Goal: Task Accomplishment & Management: Manage account settings

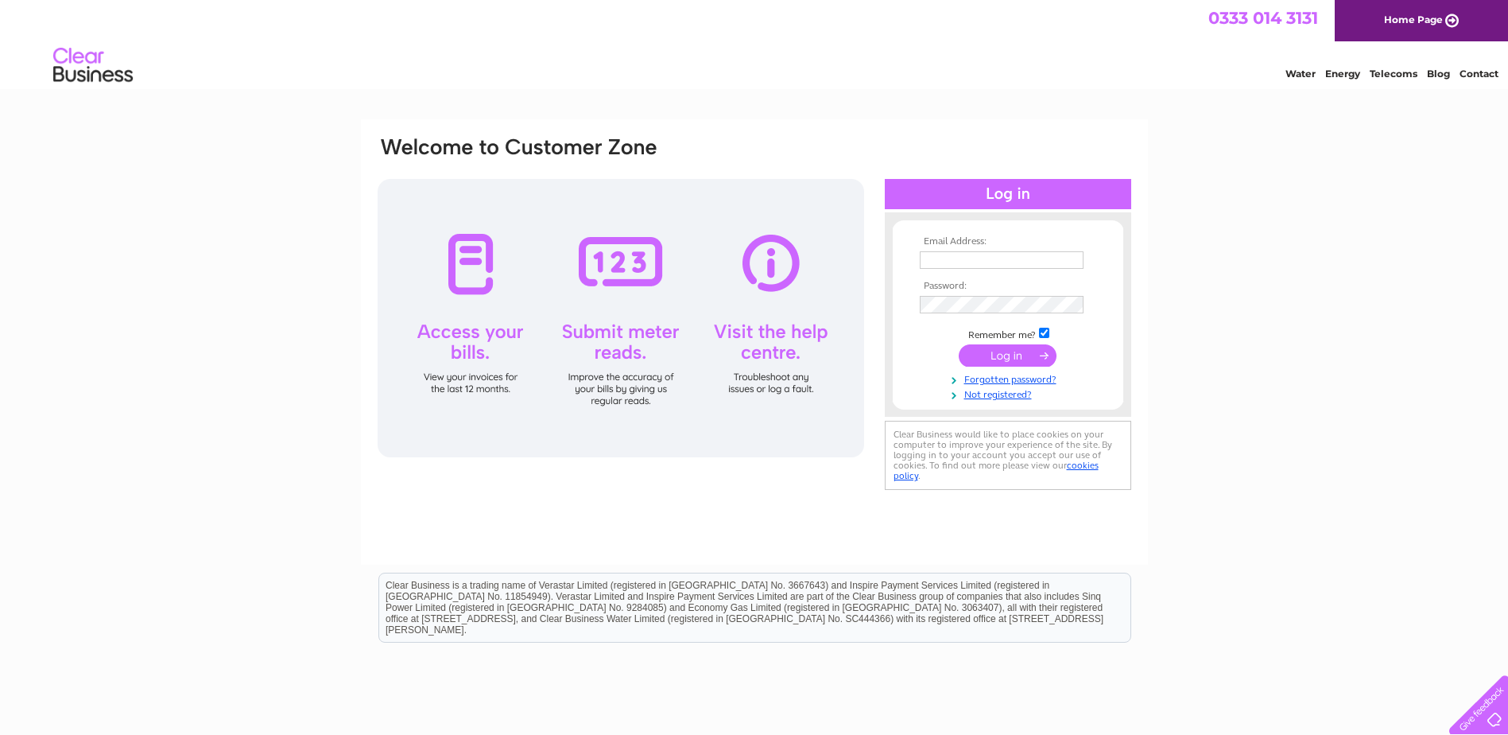
type input "[EMAIL_ADDRESS][DOMAIN_NAME]"
click at [1013, 355] on input "submit" at bounding box center [1008, 355] width 98 height 22
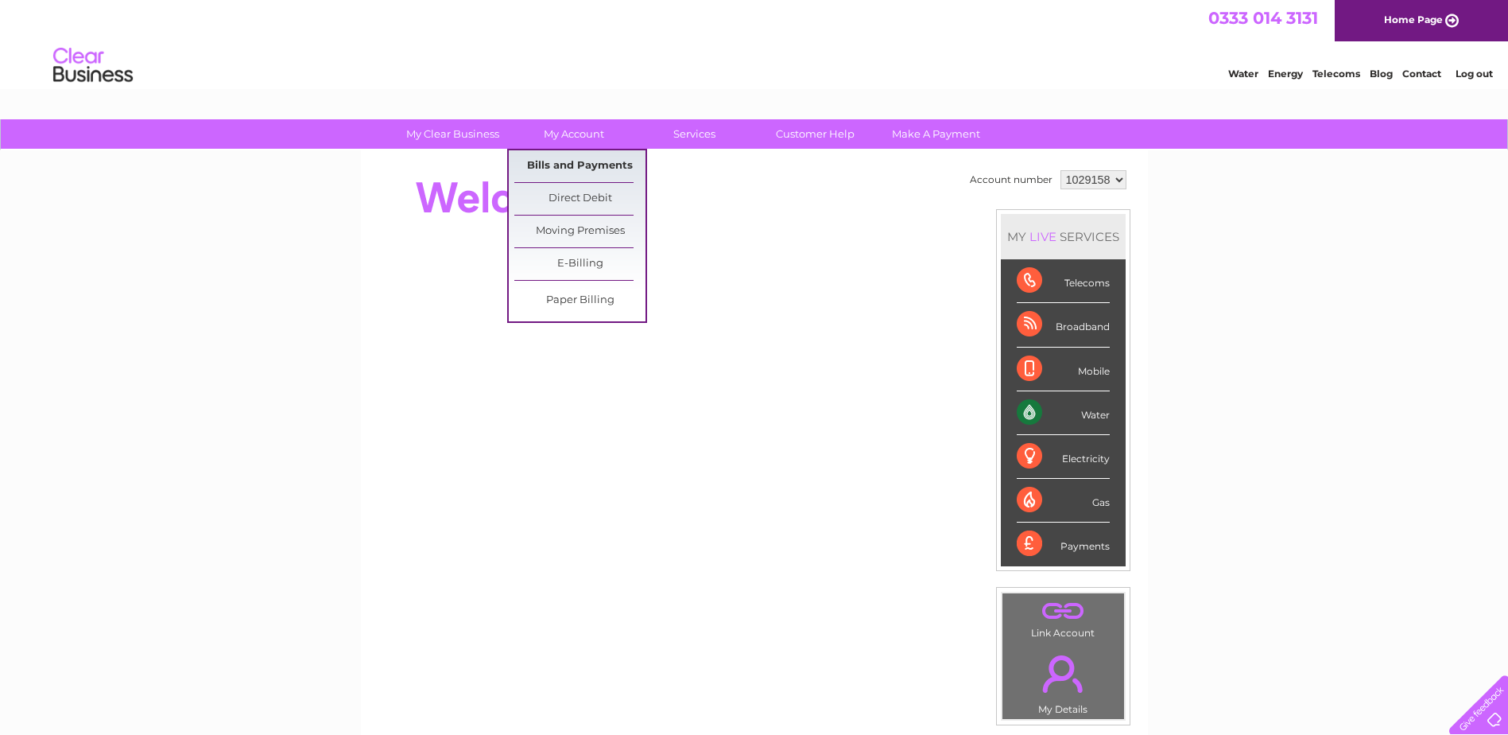
click at [571, 160] on link "Bills and Payments" at bounding box center [579, 166] width 131 height 32
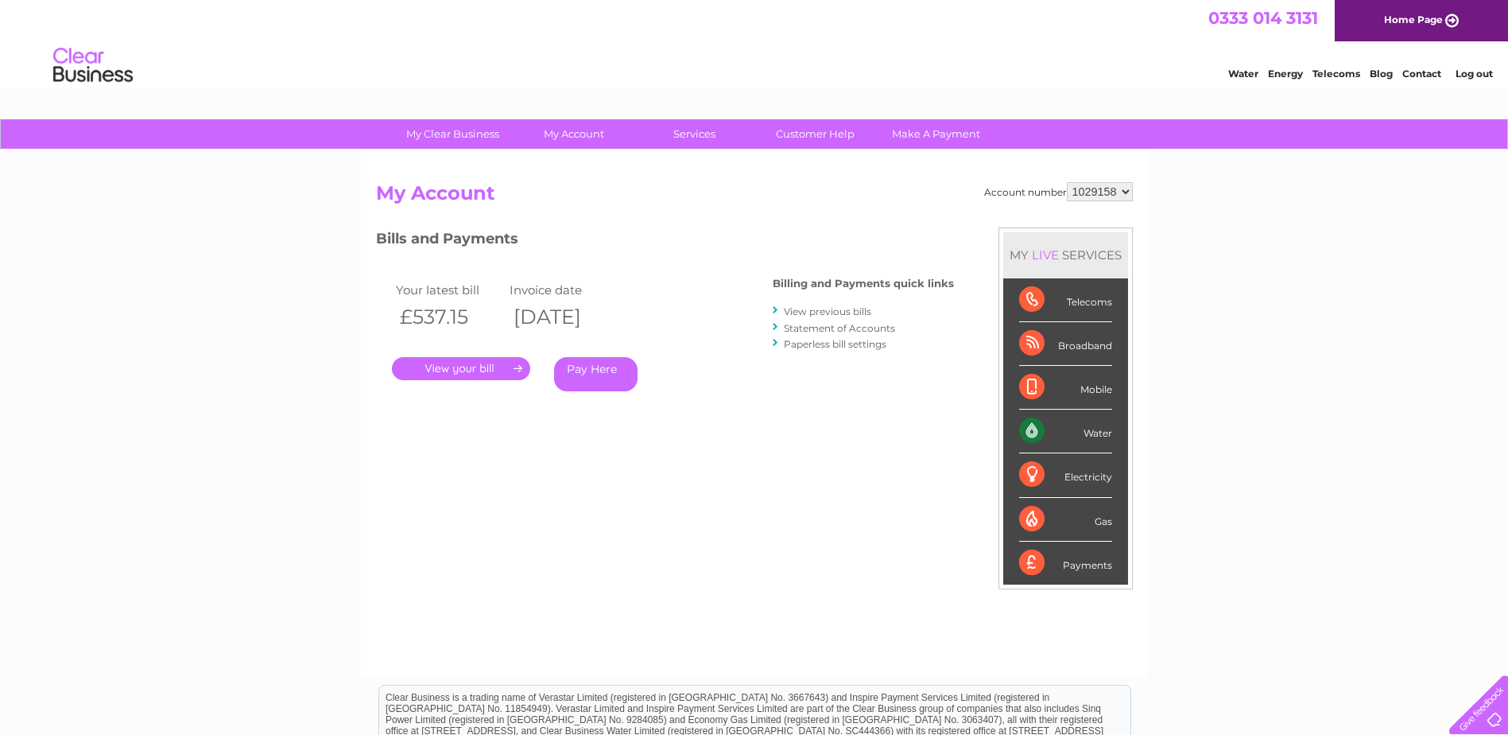
click at [488, 367] on link "." at bounding box center [461, 368] width 138 height 23
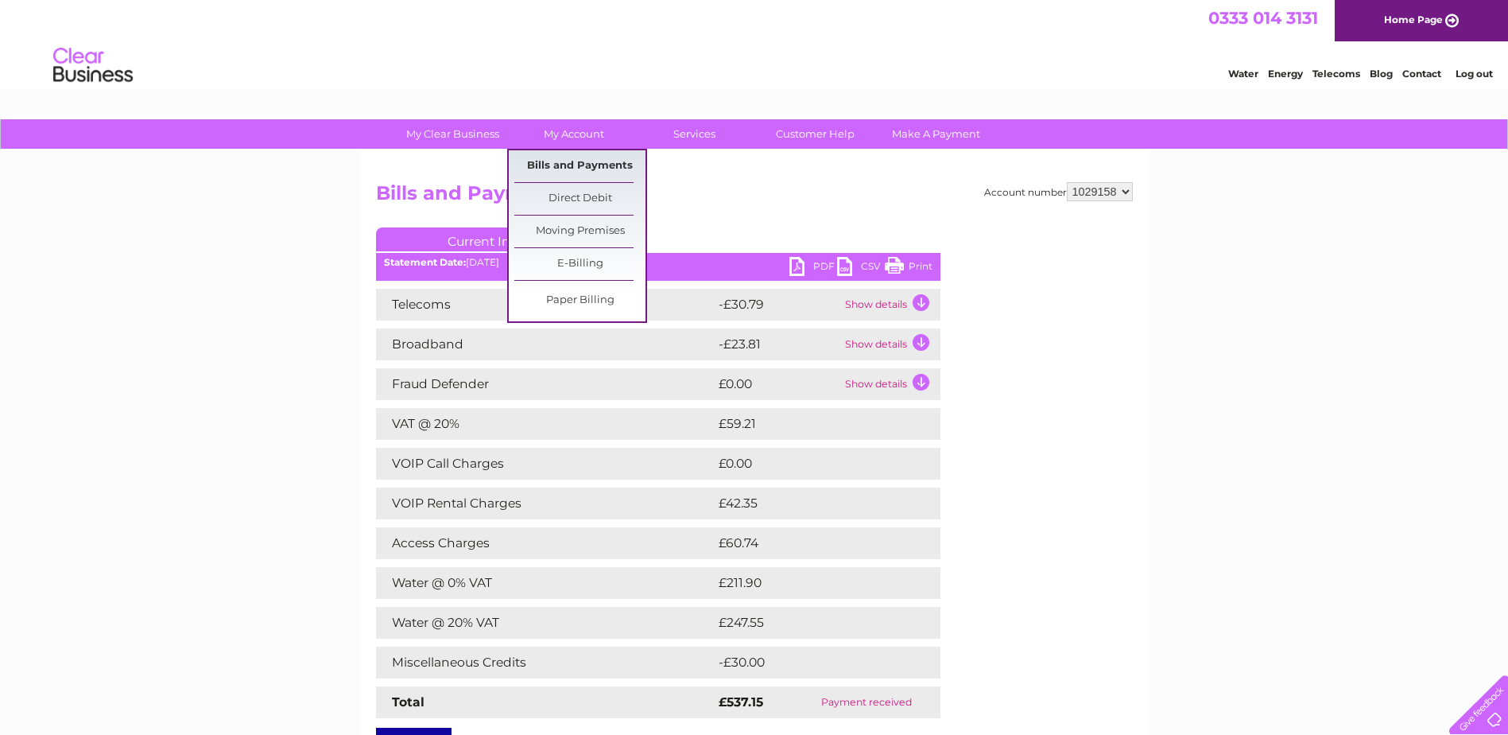
click at [580, 157] on link "Bills and Payments" at bounding box center [579, 166] width 131 height 32
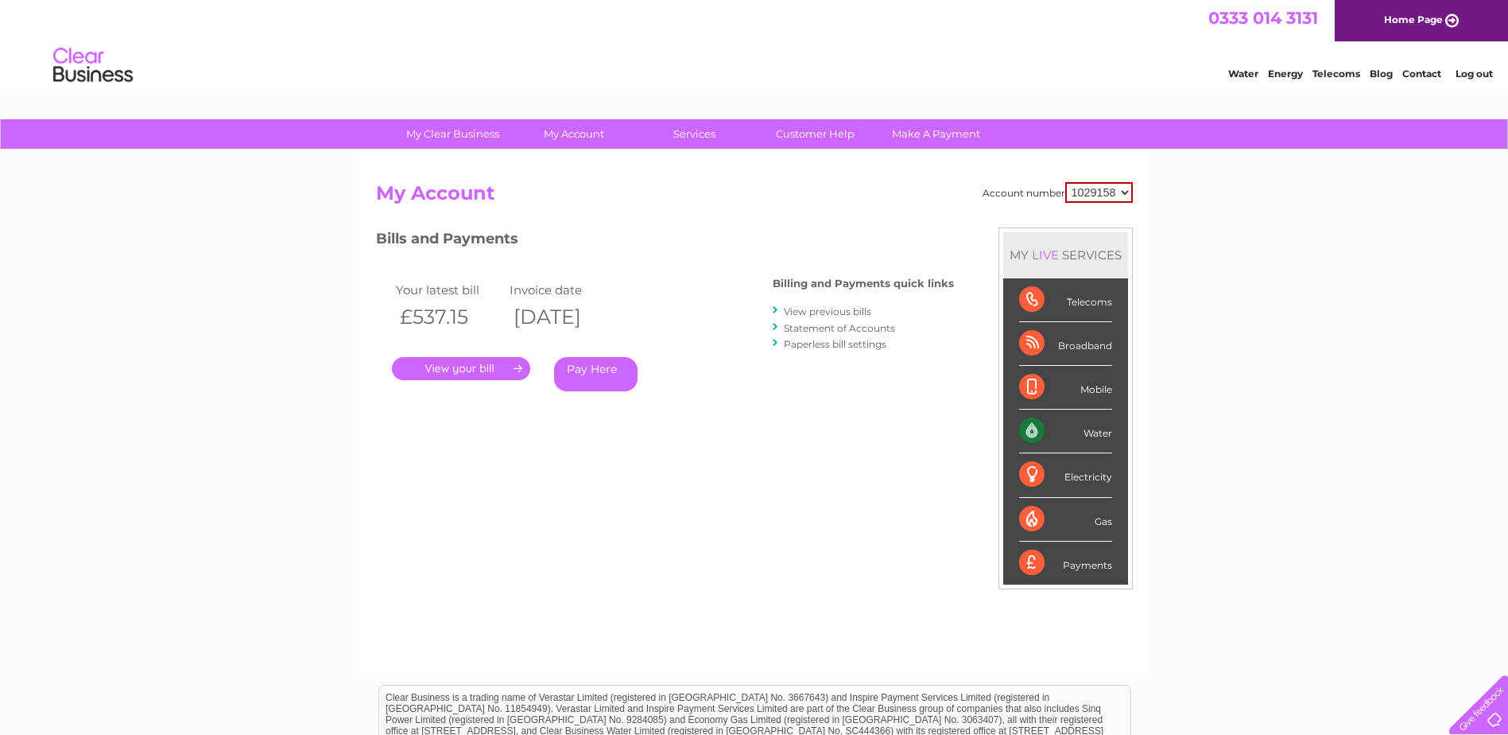
click at [821, 310] on link "View previous bills" at bounding box center [827, 311] width 87 height 12
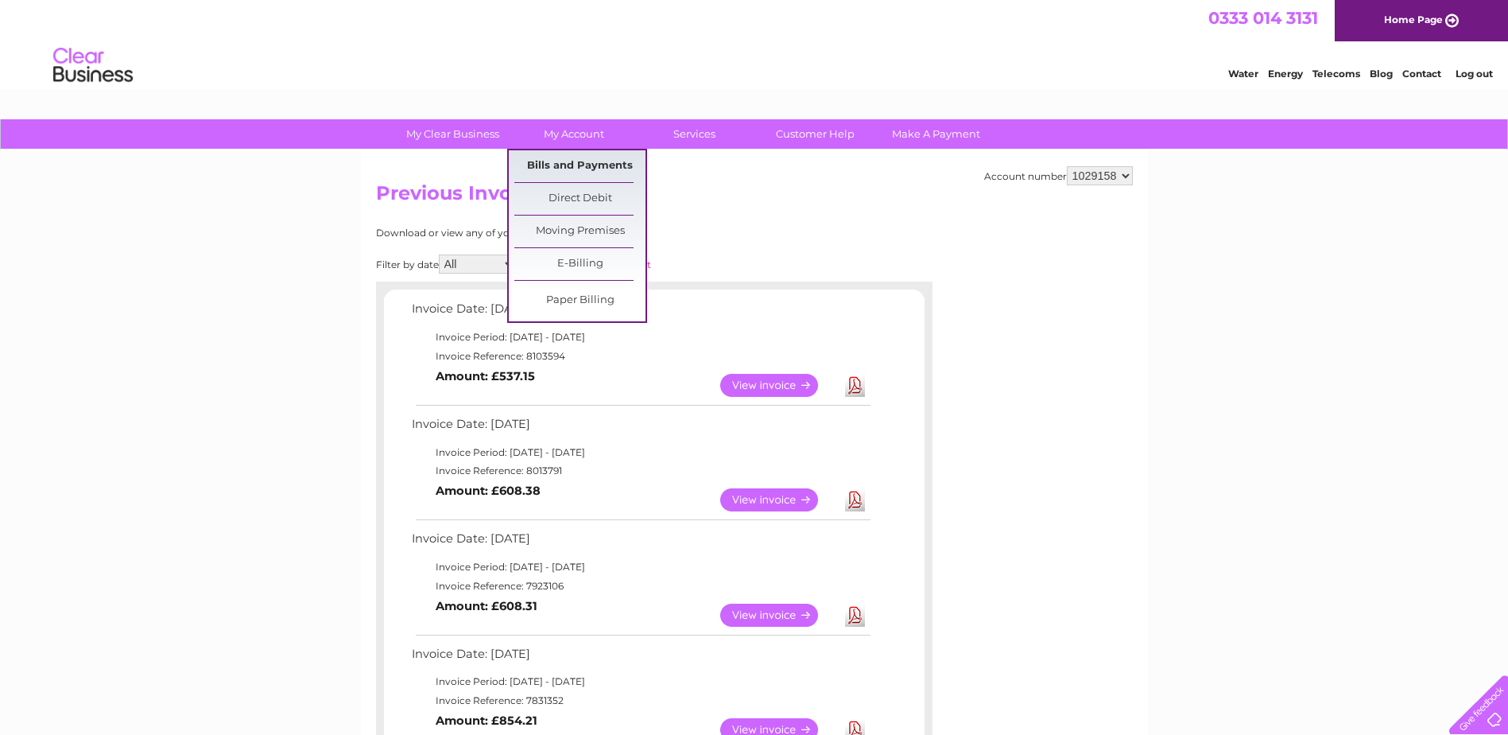
click at [592, 162] on link "Bills and Payments" at bounding box center [579, 166] width 131 height 32
click at [561, 164] on link "Bills and Payments" at bounding box center [579, 166] width 131 height 32
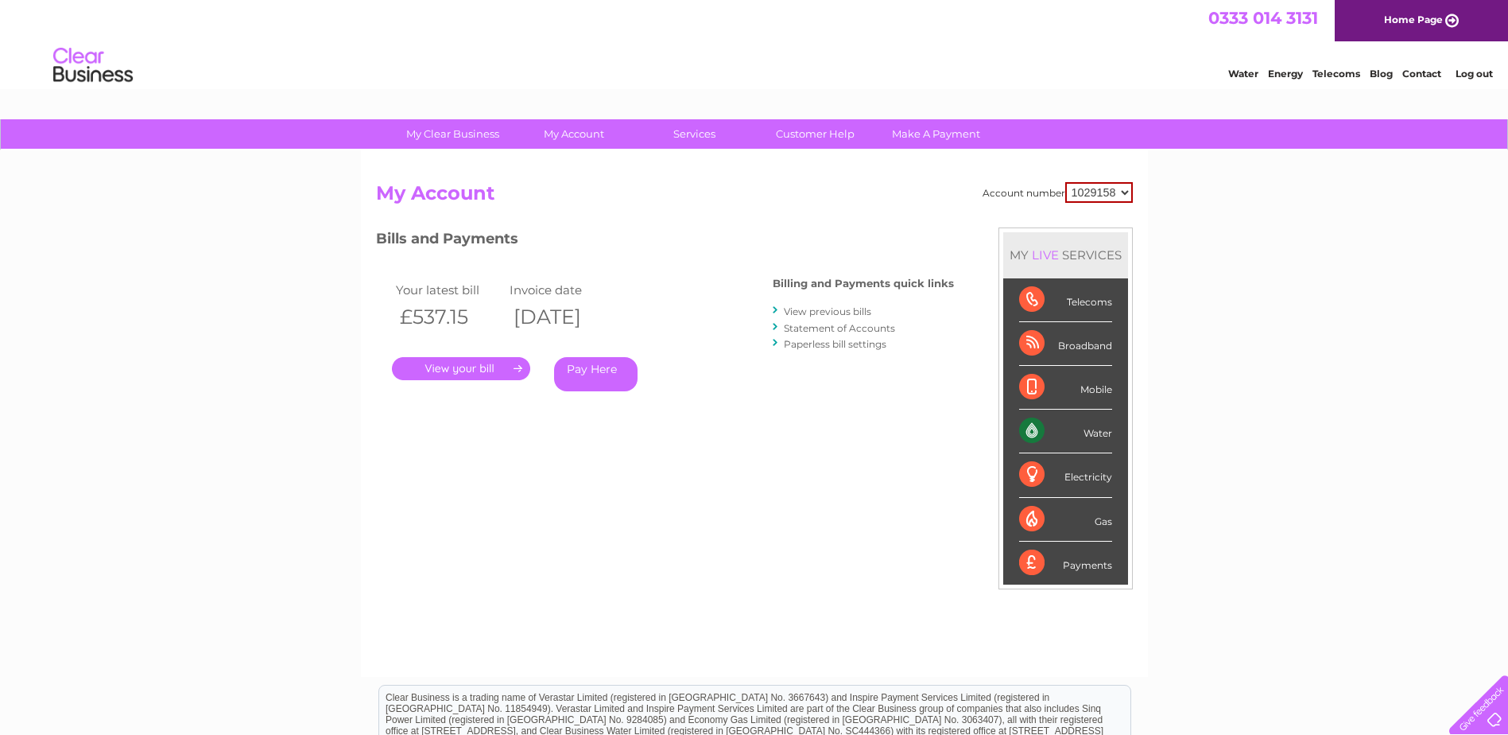
click at [490, 368] on link "." at bounding box center [461, 368] width 138 height 23
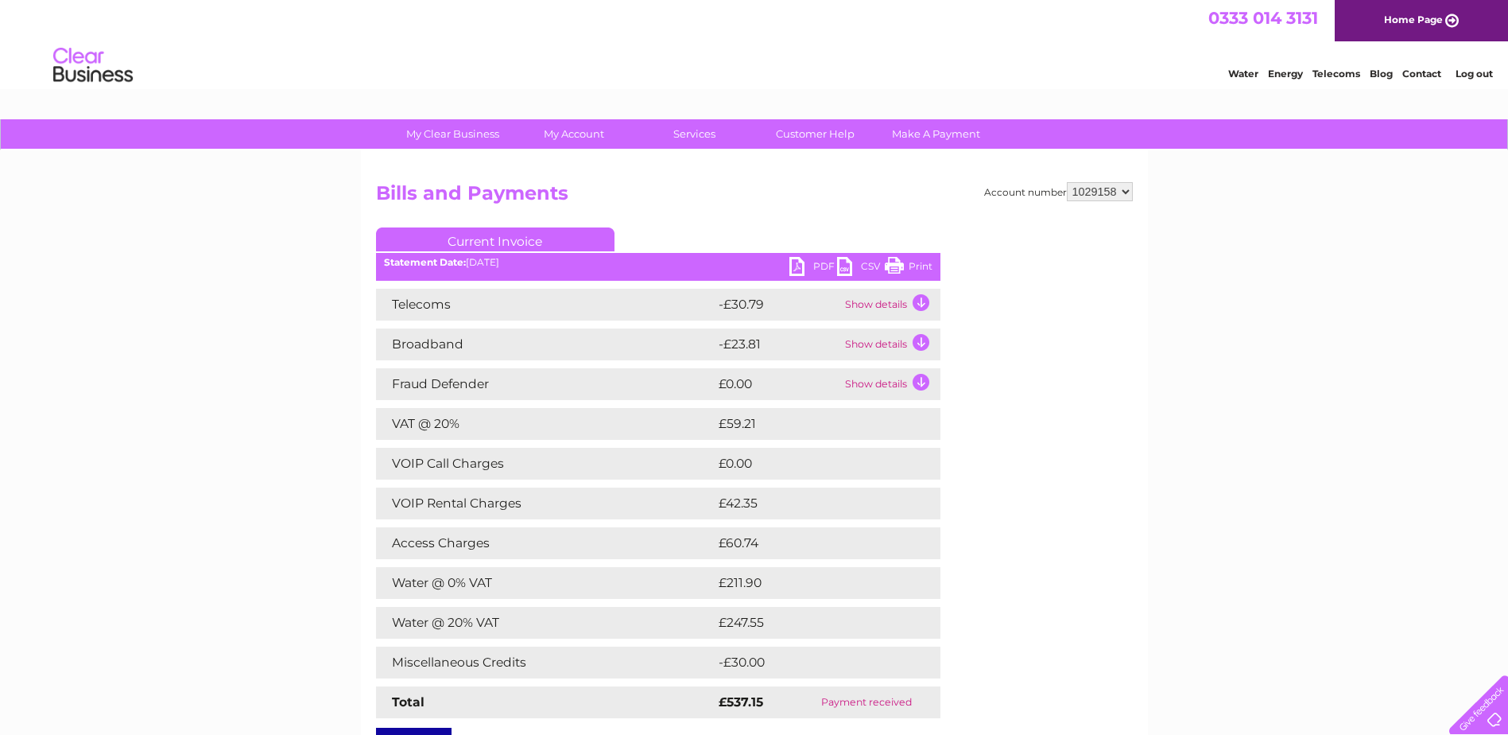
click at [811, 266] on link "PDF" at bounding box center [813, 268] width 48 height 23
